Goal: Find specific page/section: Find specific page/section

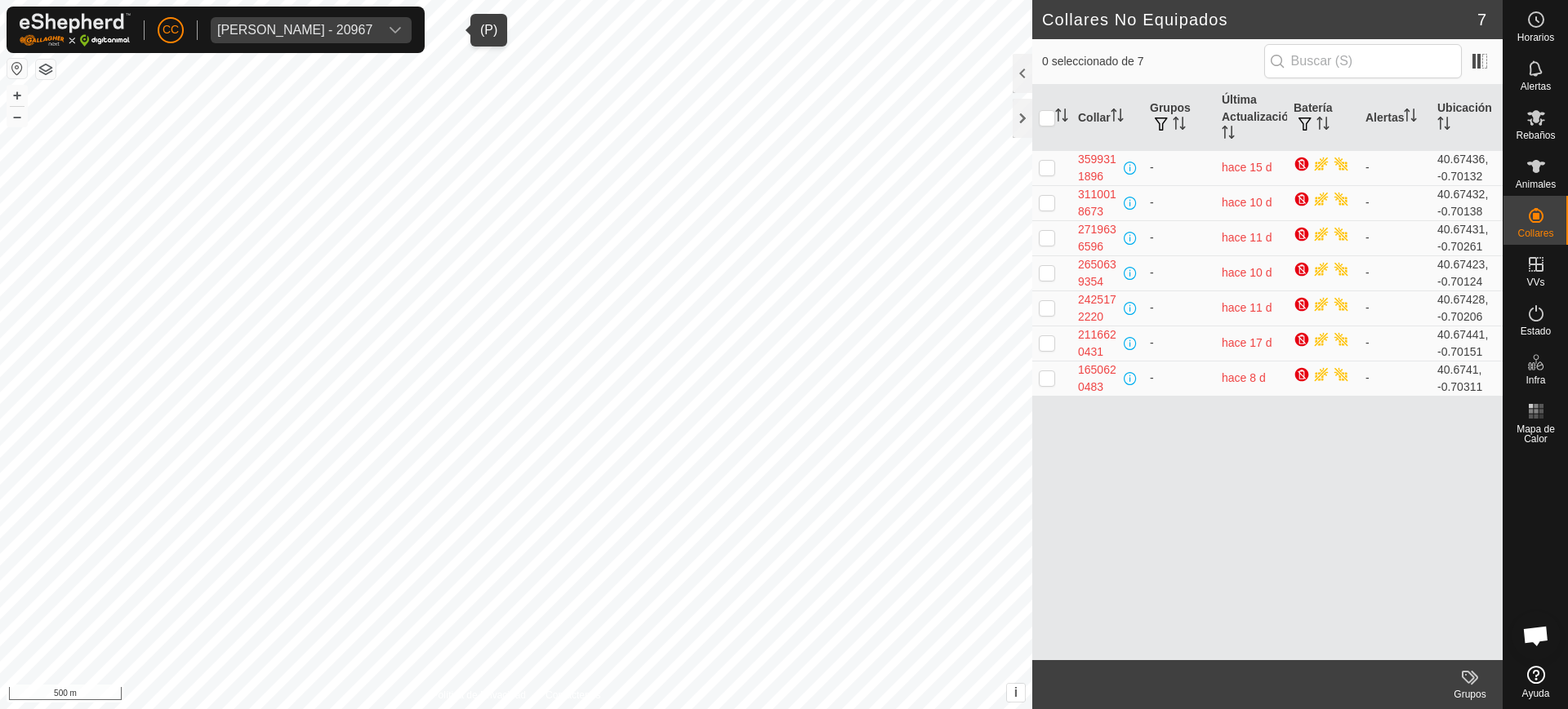
click at [327, 28] on div "[PERSON_NAME] - 20967" at bounding box center [295, 30] width 155 height 13
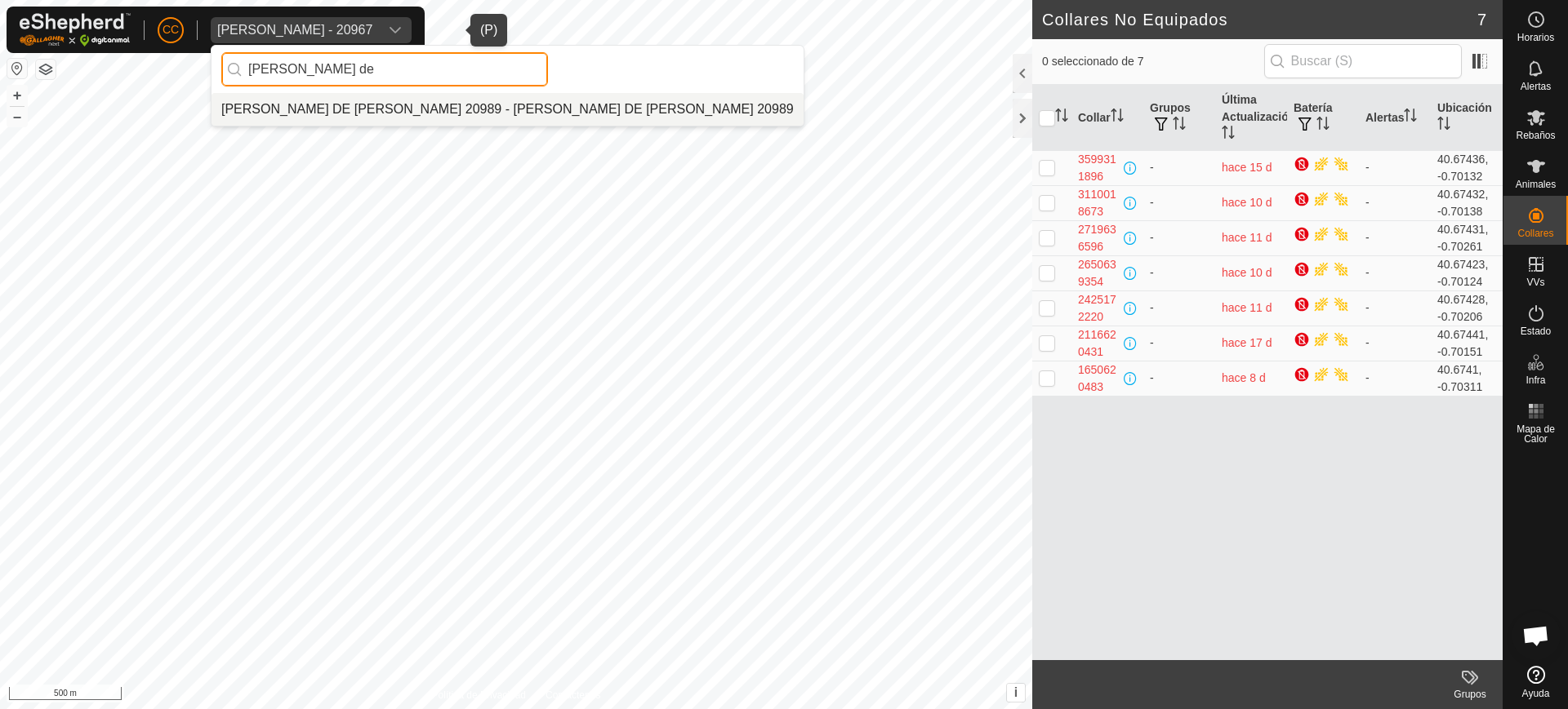
type input "[PERSON_NAME] de"
click at [431, 123] on li "[PERSON_NAME] DE [PERSON_NAME] 20989 - [PERSON_NAME] DE [PERSON_NAME] 20989" at bounding box center [507, 109] width 592 height 33
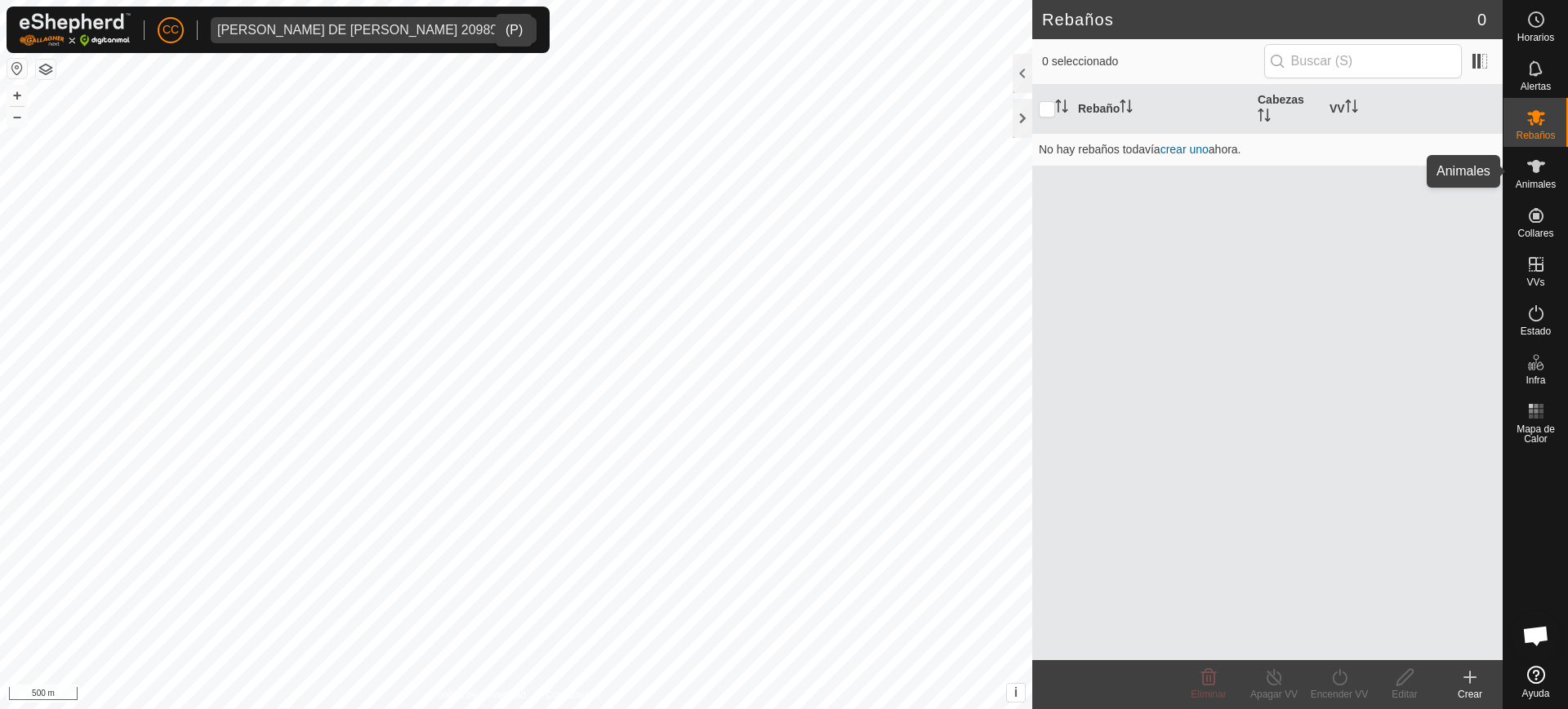
click at [1540, 186] on span "Animales" at bounding box center [1535, 184] width 40 height 10
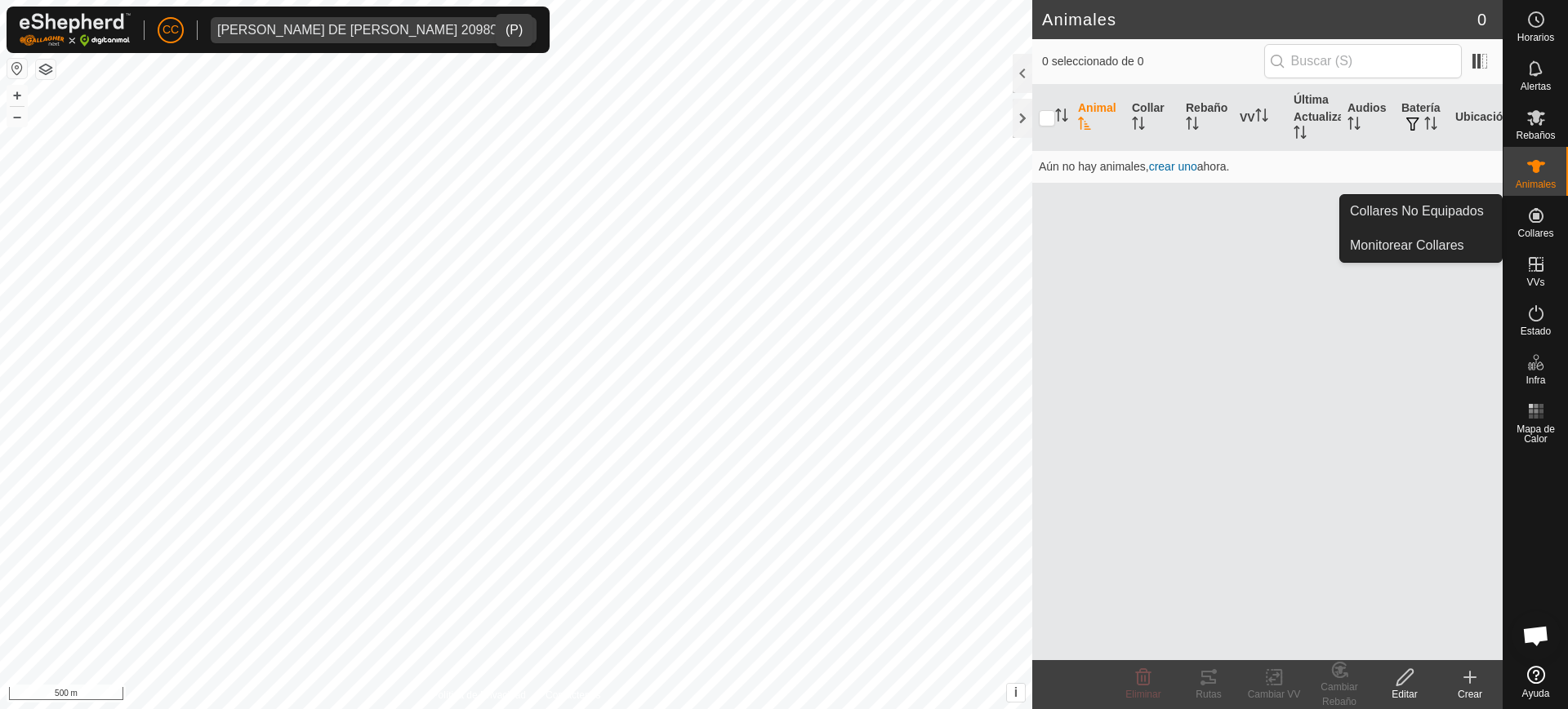
click at [1532, 211] on icon at bounding box center [1535, 215] width 19 height 19
click at [1429, 207] on link "Collares No Equipados" at bounding box center [1421, 211] width 162 height 33
